Goal: Information Seeking & Learning: Learn about a topic

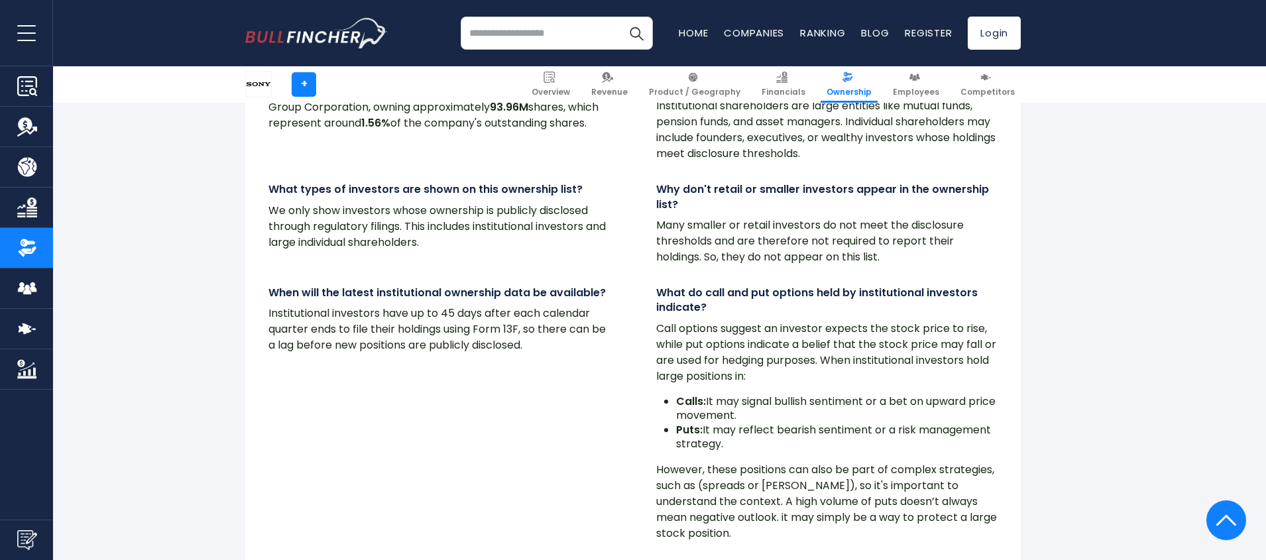
scroll to position [11007, 0]
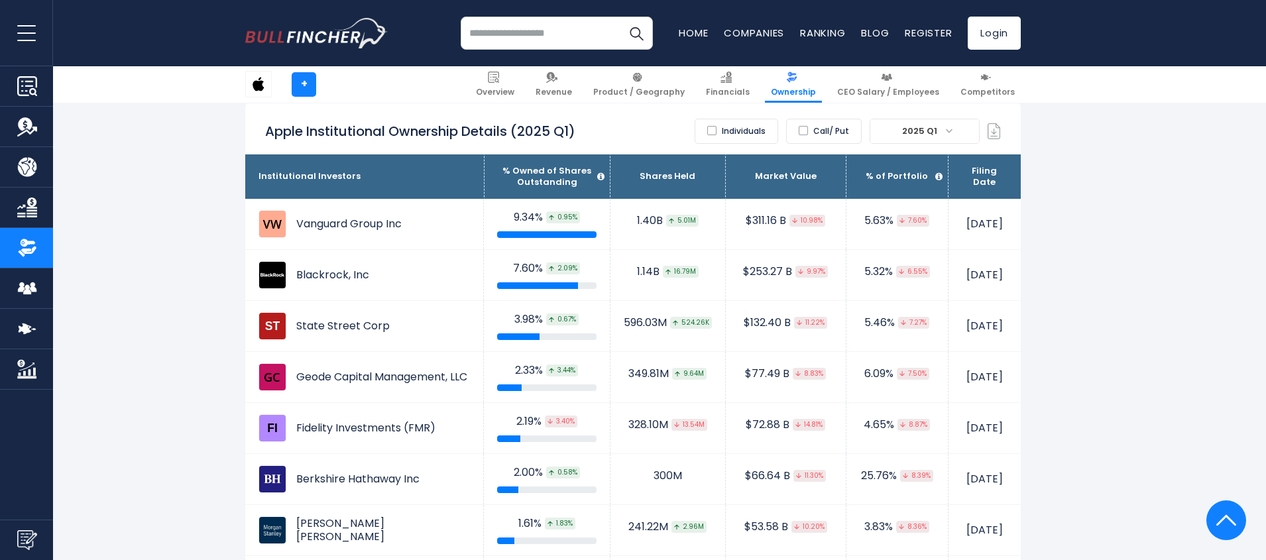
scroll to position [875, 0]
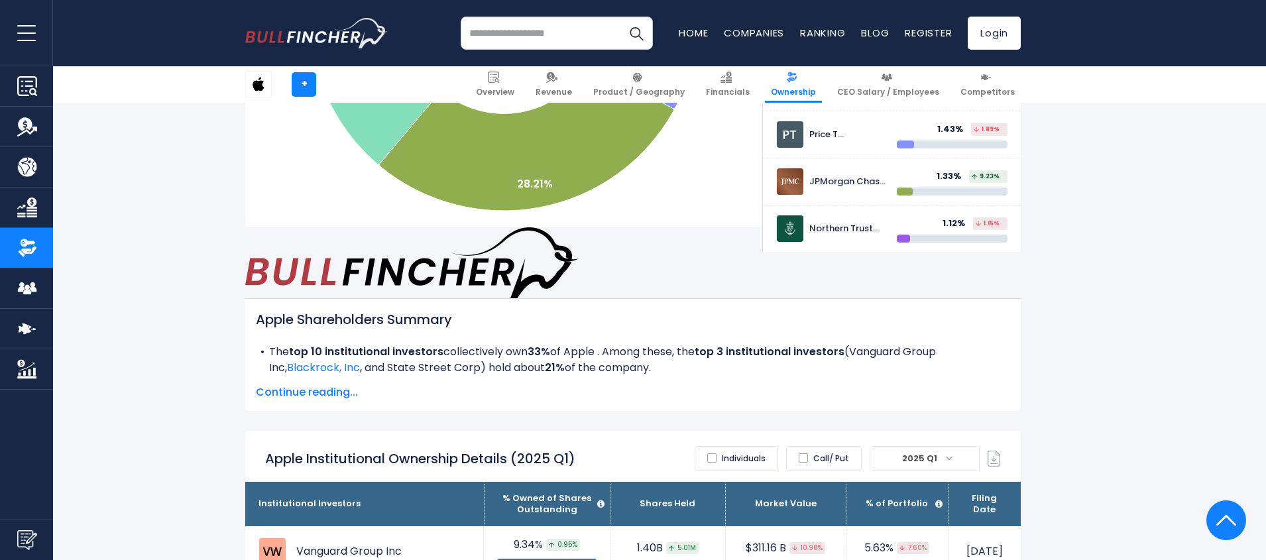
scroll to position [557, 0]
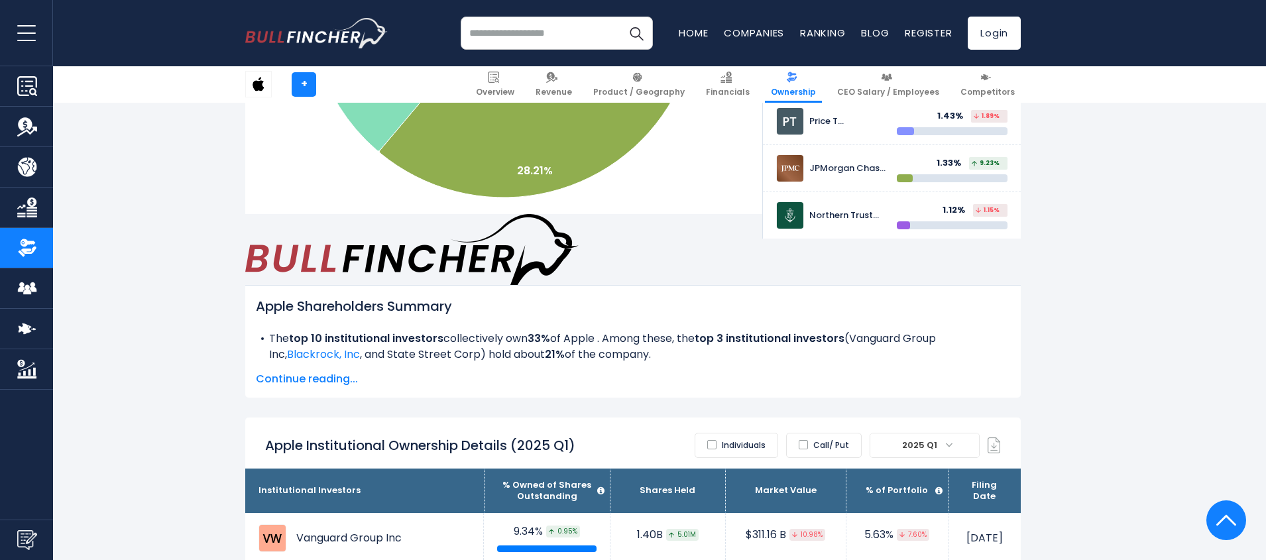
click at [818, 433] on label "Call/ Put" at bounding box center [824, 445] width 76 height 25
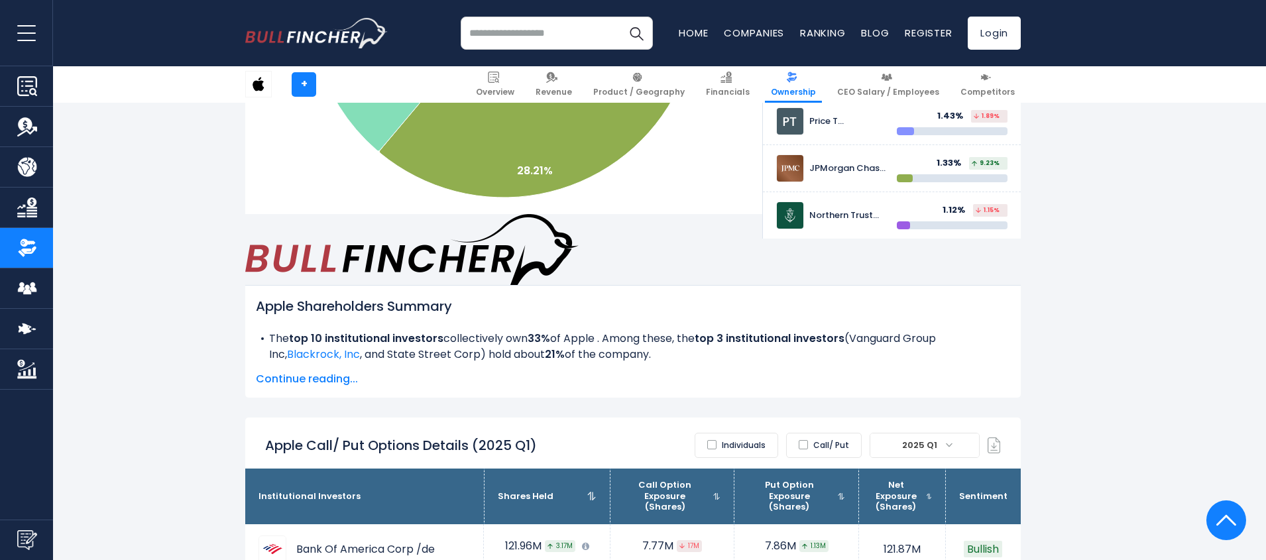
click at [743, 433] on label "Individuals" at bounding box center [737, 445] width 84 height 25
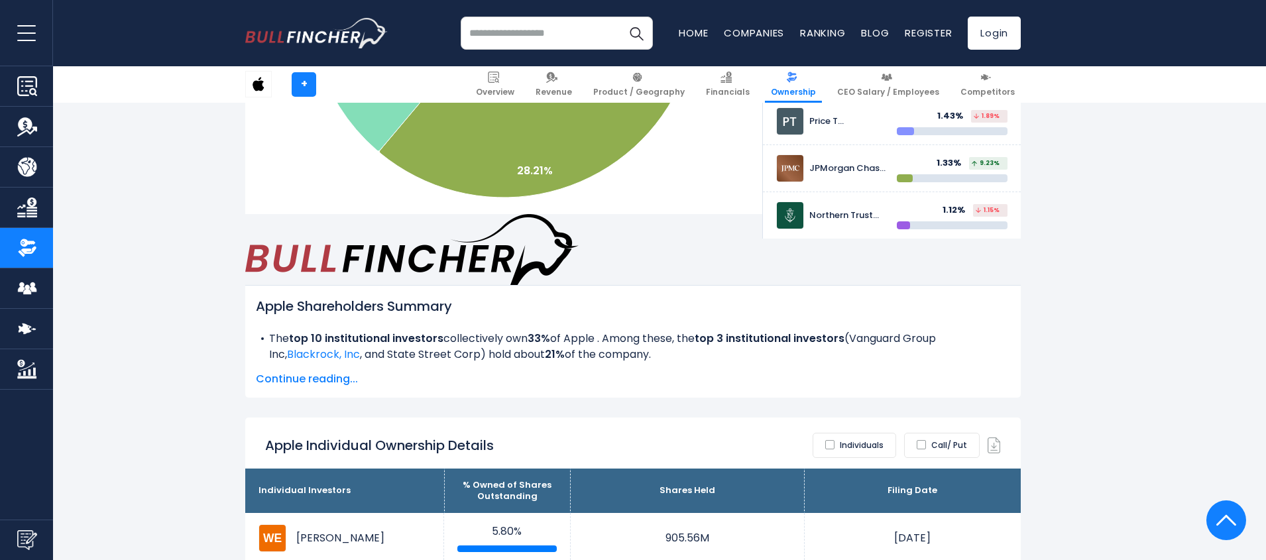
click at [845, 433] on label "Individuals" at bounding box center [854, 445] width 84 height 25
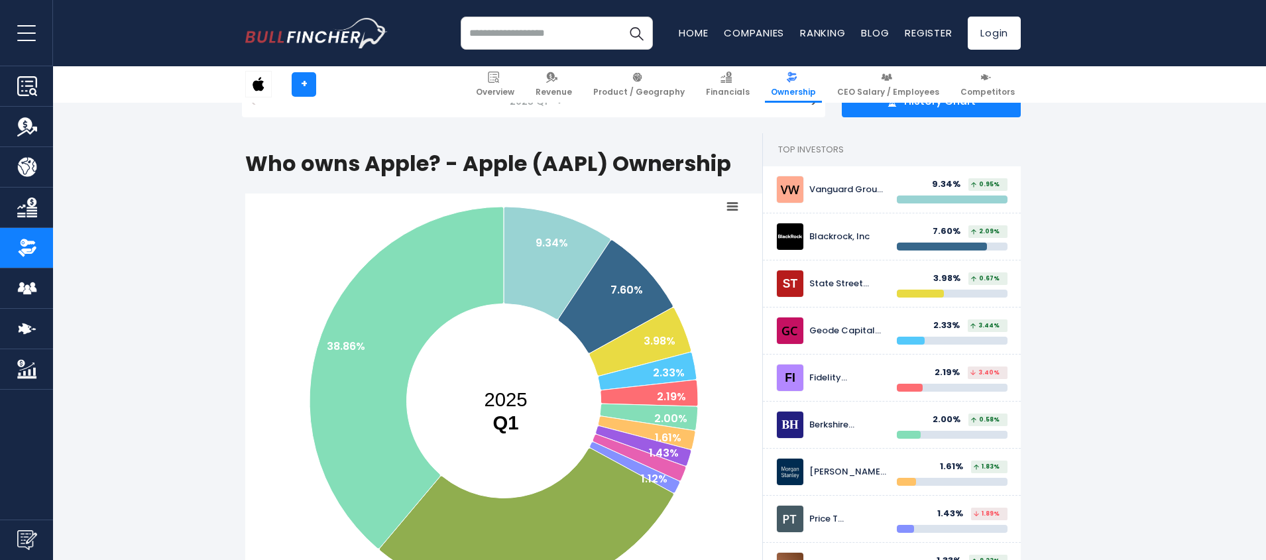
scroll to position [0, 0]
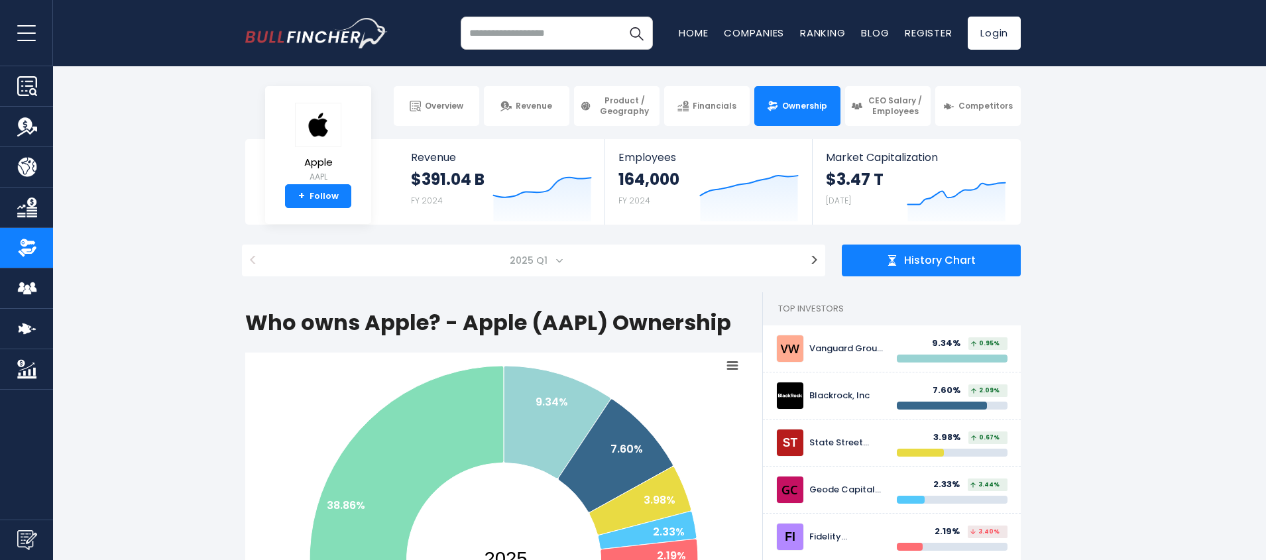
click at [964, 267] on span "History Chart" at bounding box center [940, 261] width 72 height 14
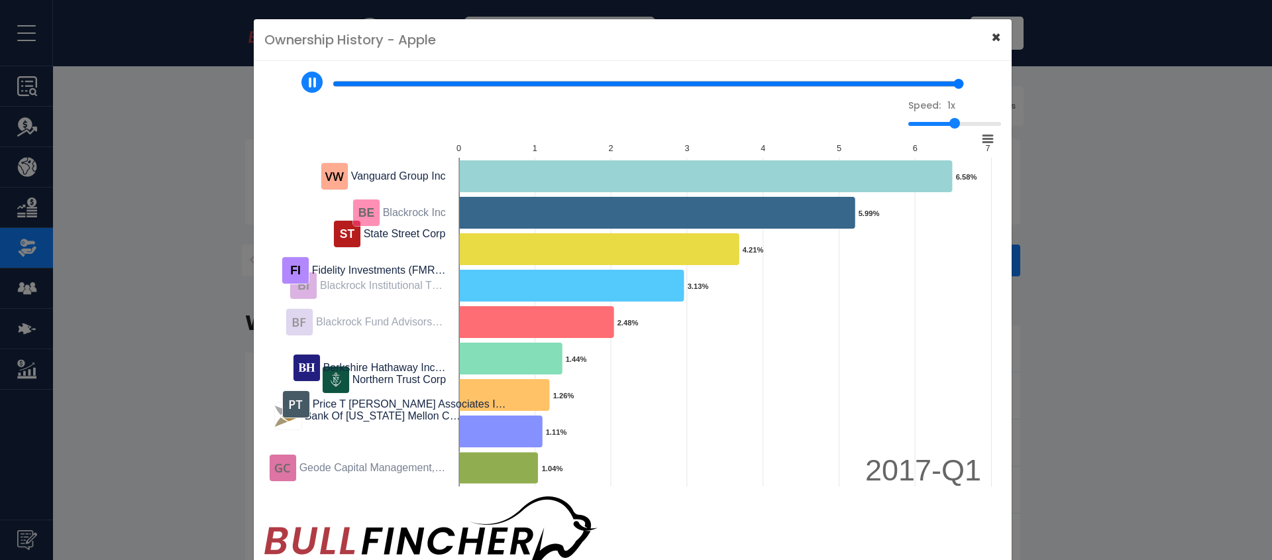
click at [991, 44] on span "×" at bounding box center [996, 38] width 10 height 22
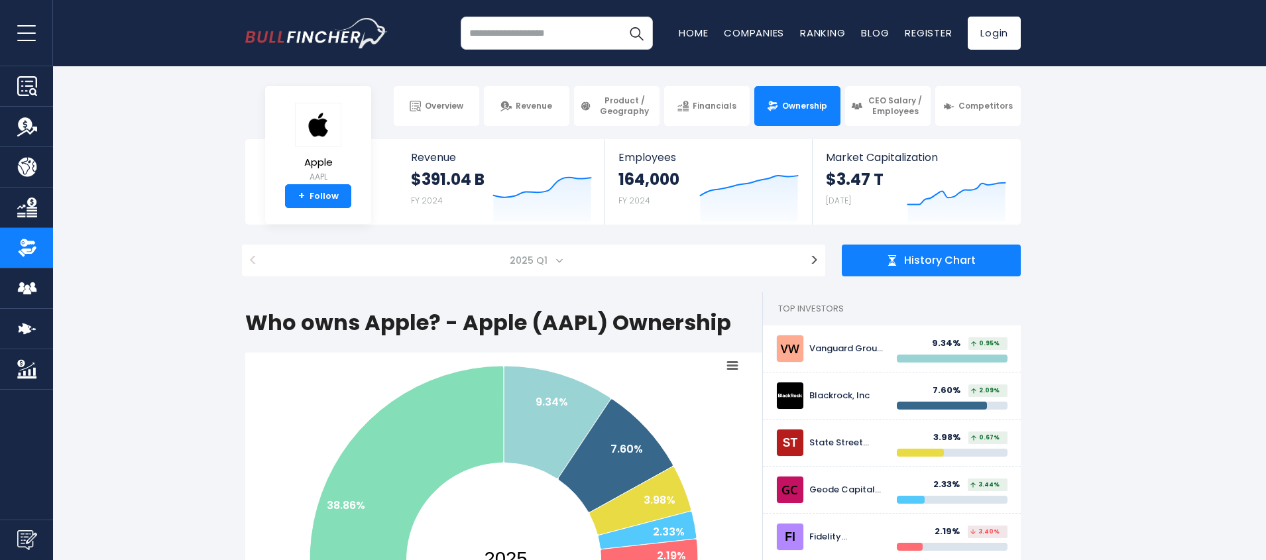
type input "*"
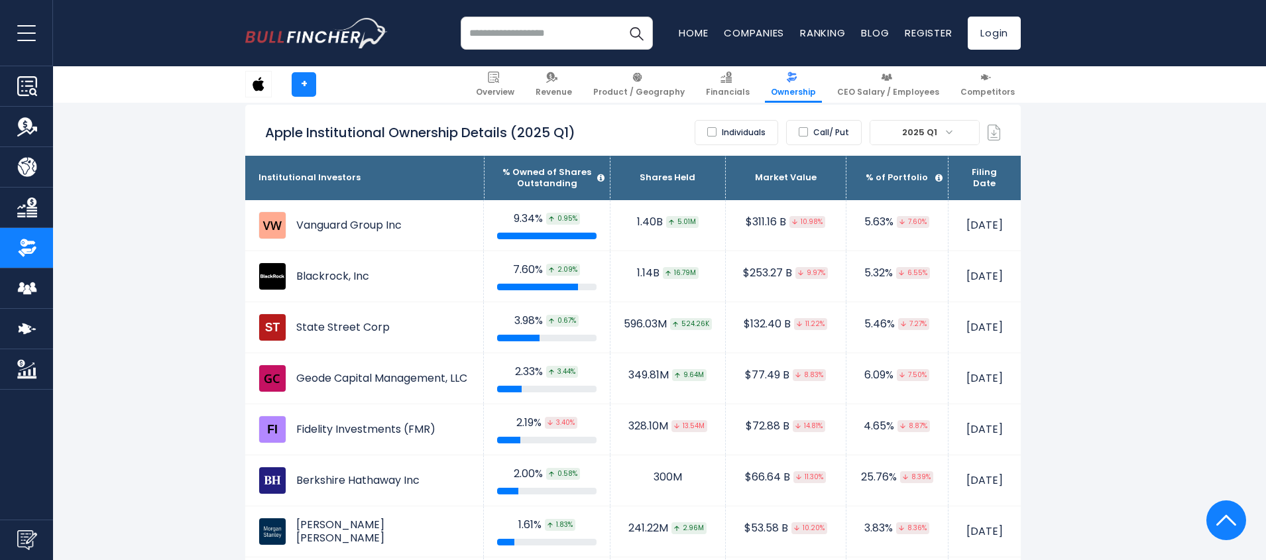
scroll to position [875, 0]
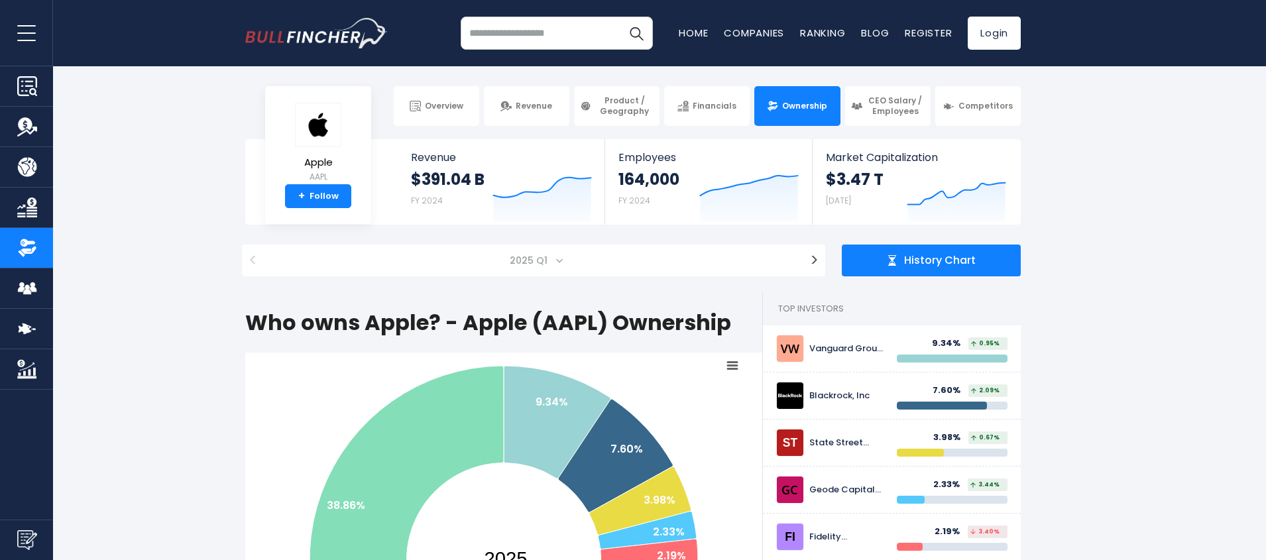
click at [288, 24] on img "Go to homepage" at bounding box center [316, 33] width 142 height 30
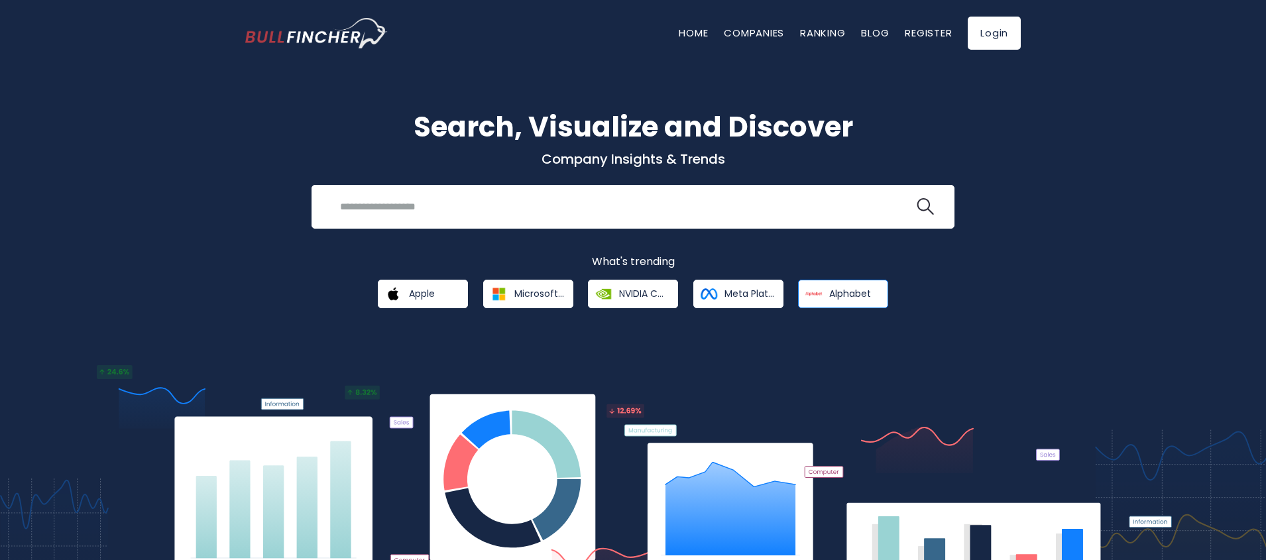
click at [840, 299] on span "Alphabet" at bounding box center [850, 294] width 42 height 12
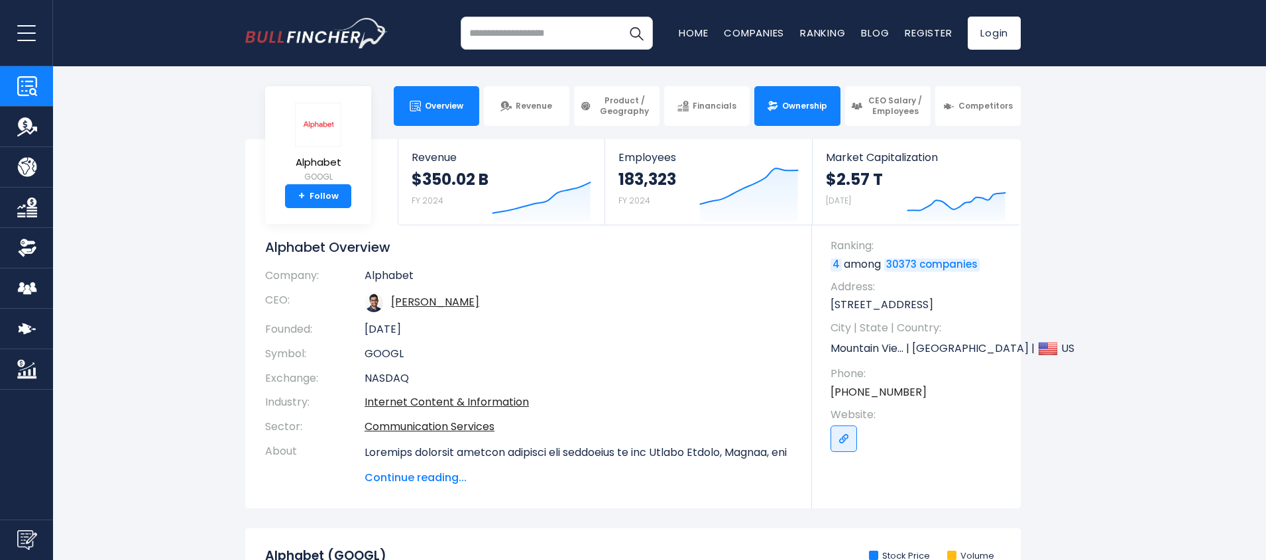
click at [785, 122] on link "Ownership" at bounding box center [796, 106] width 85 height 40
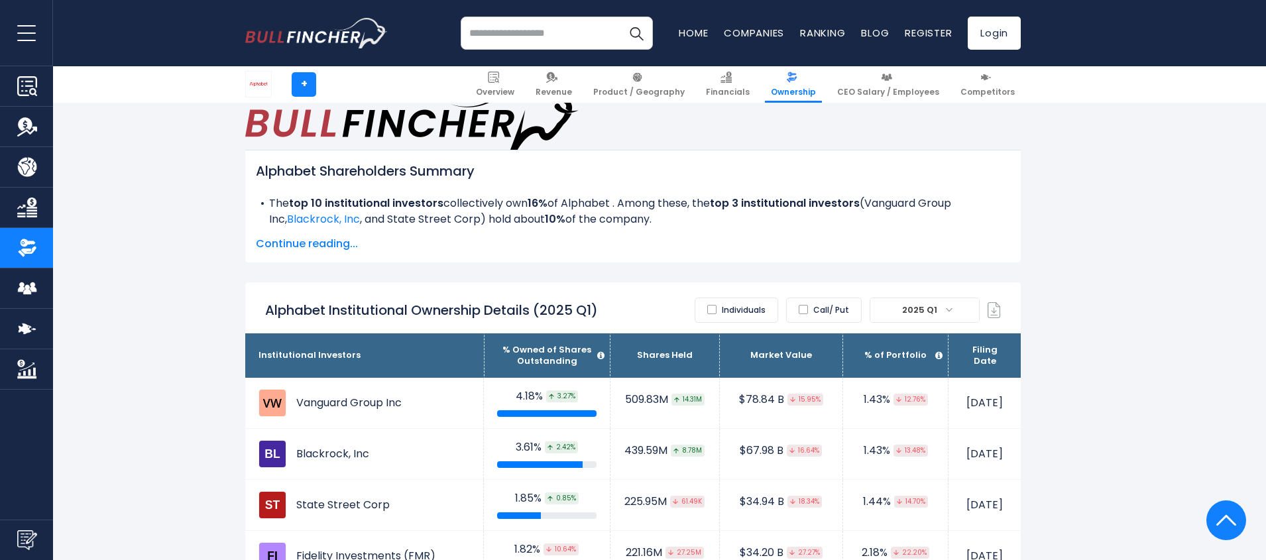
scroll to position [636, 0]
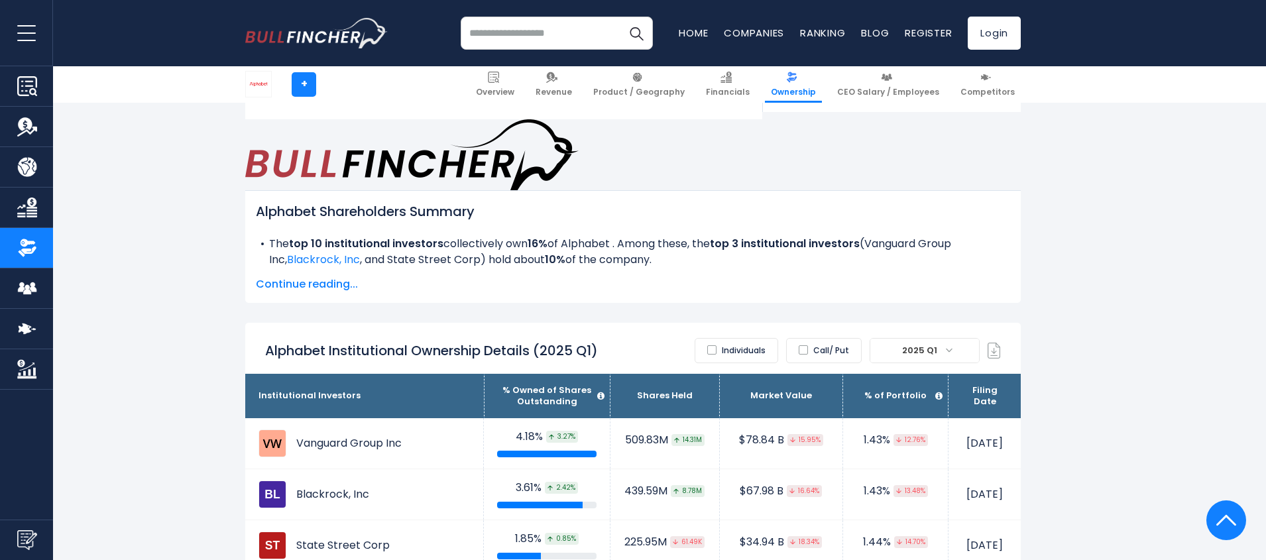
click at [821, 338] on label "Call/ Put" at bounding box center [824, 350] width 76 height 25
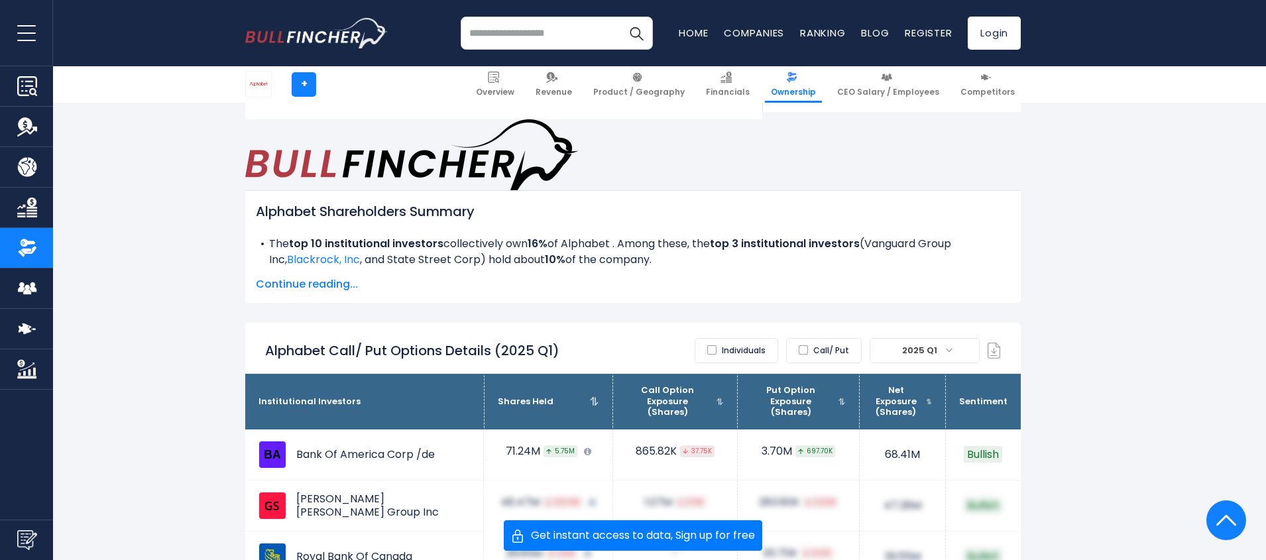
click at [821, 338] on label "Call/ Put" at bounding box center [824, 350] width 76 height 25
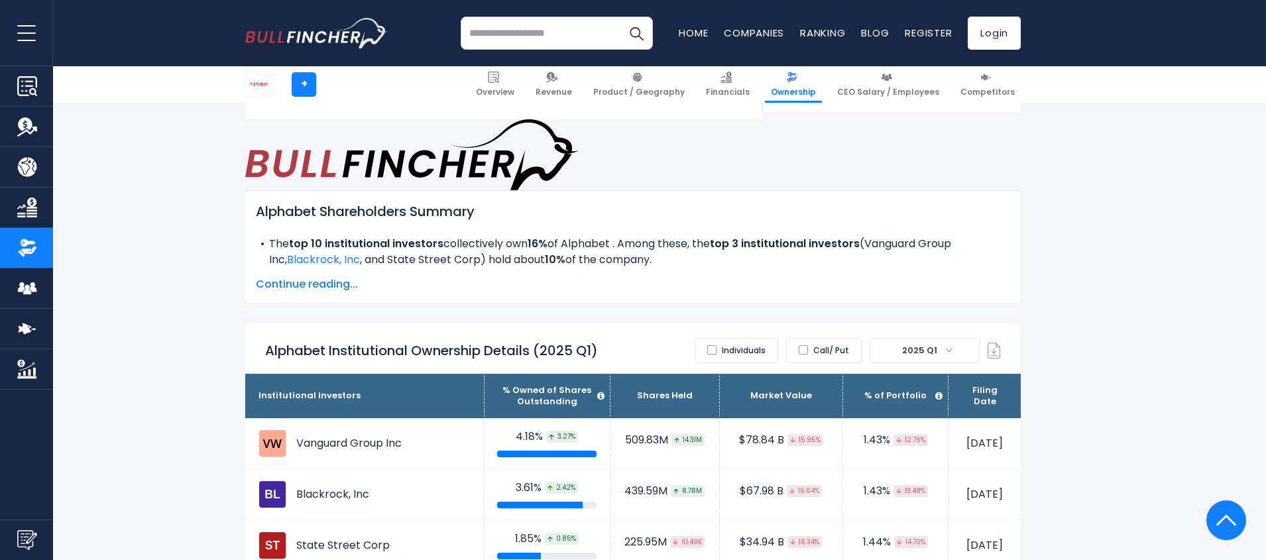
click at [754, 338] on label "Individuals" at bounding box center [737, 350] width 84 height 25
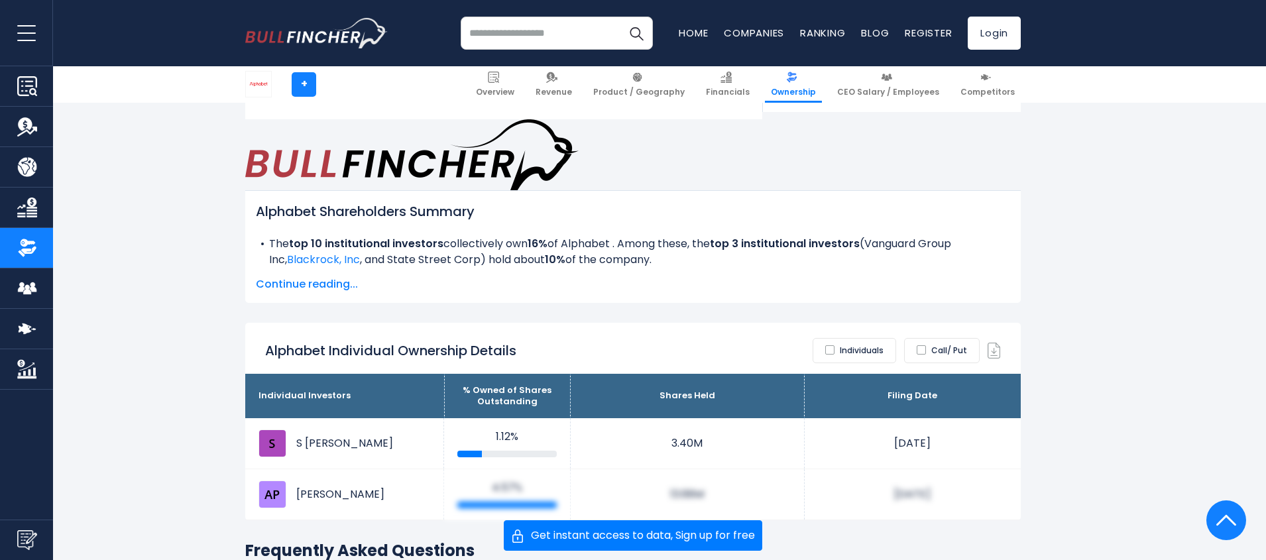
click at [864, 338] on label "Individuals" at bounding box center [854, 350] width 84 height 25
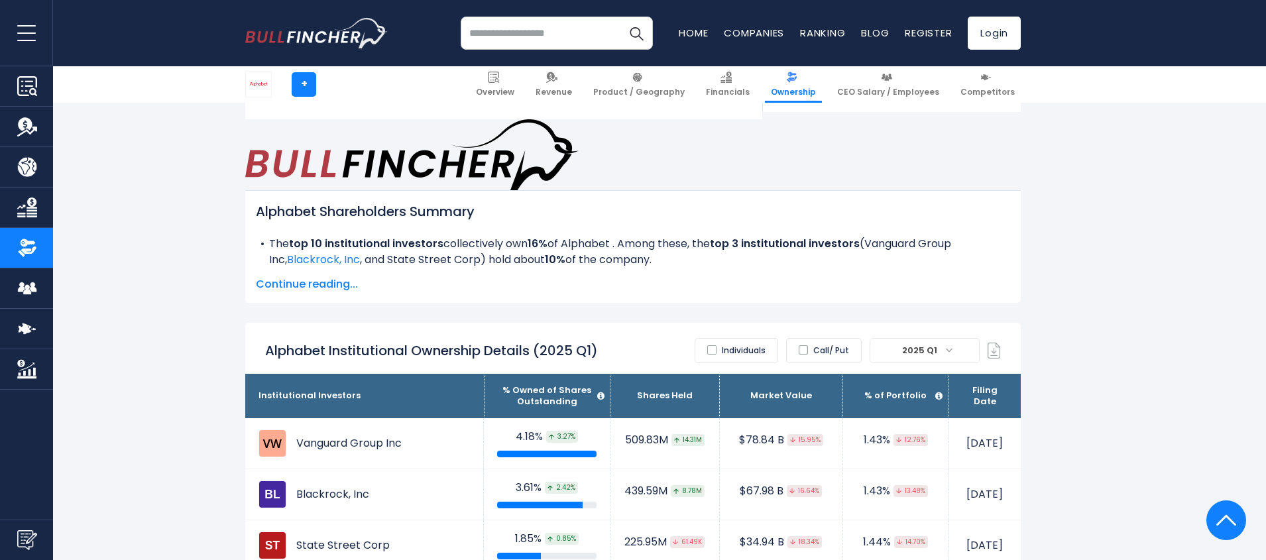
click at [942, 341] on span "2025 Q1" at bounding box center [921, 350] width 48 height 19
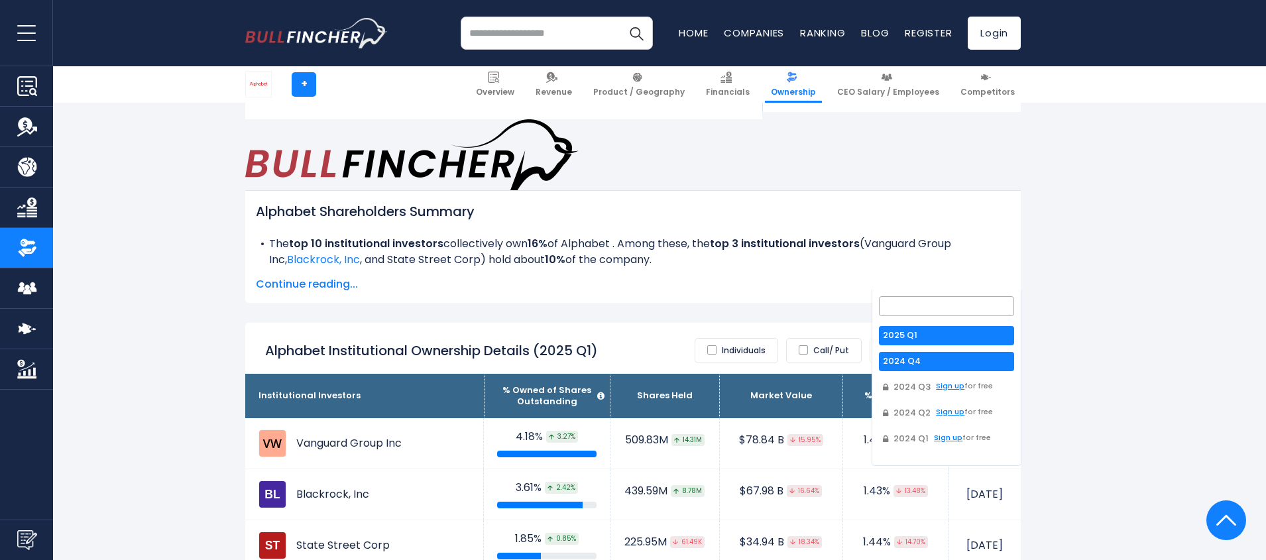
select select "*******"
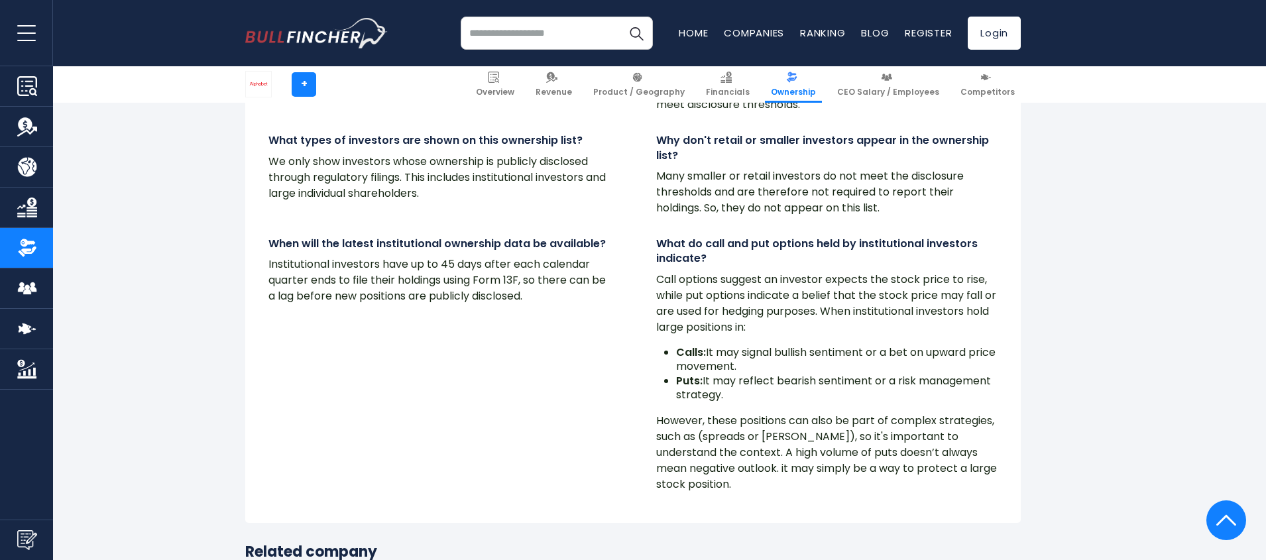
scroll to position [10975, 0]
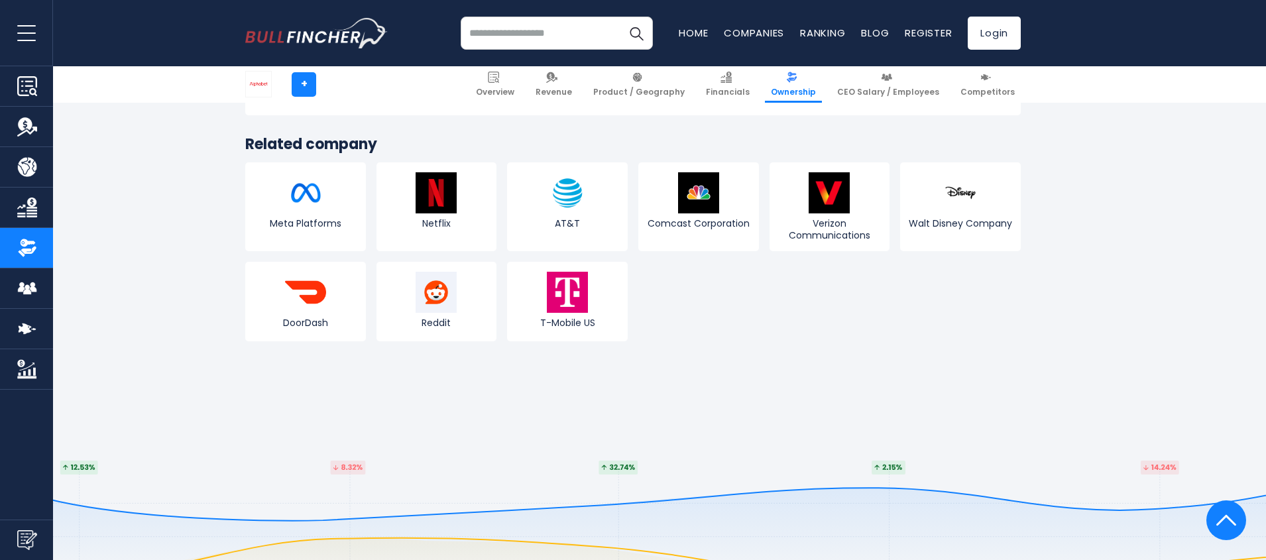
scroll to position [1620, 0]
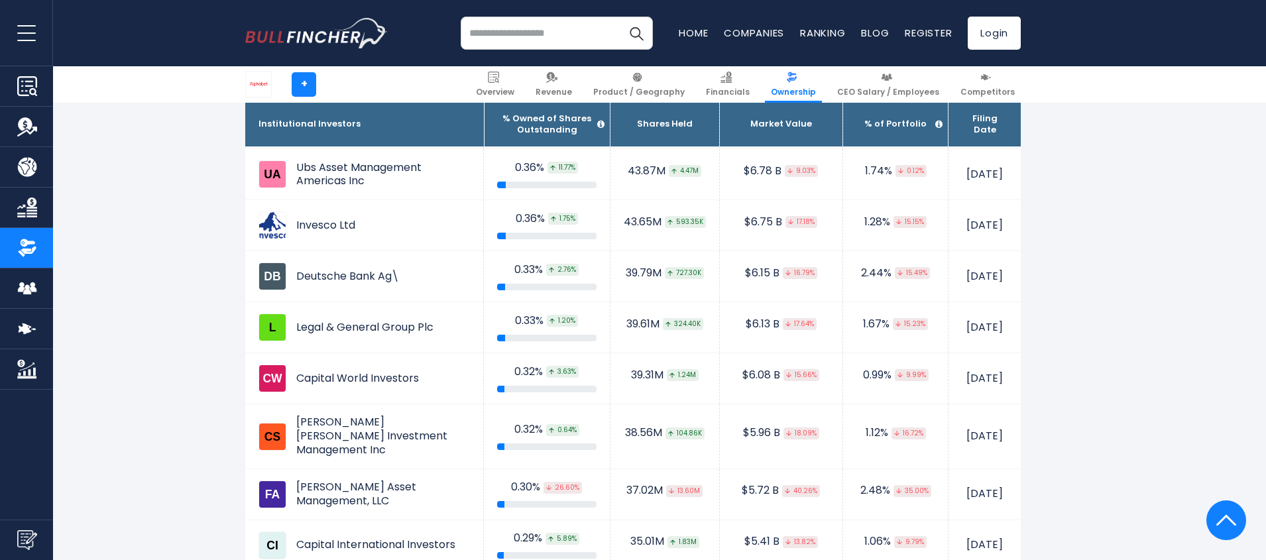
click at [530, 45] on input "search" at bounding box center [557, 33] width 192 height 33
paste input "********"
type input "*******"
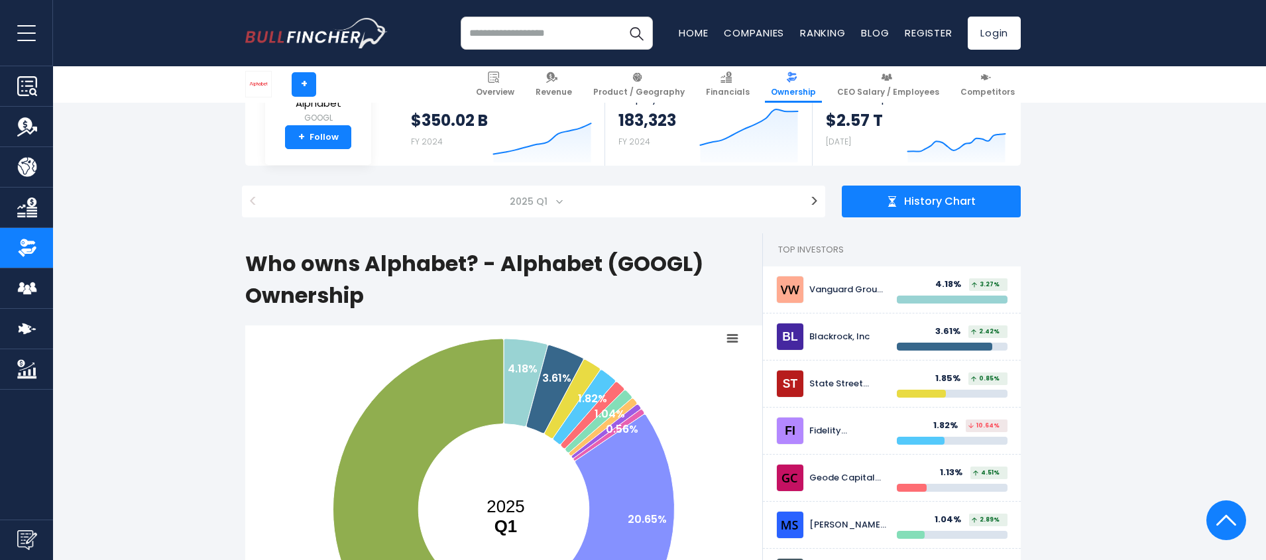
scroll to position [0, 0]
